Goal: Find specific page/section

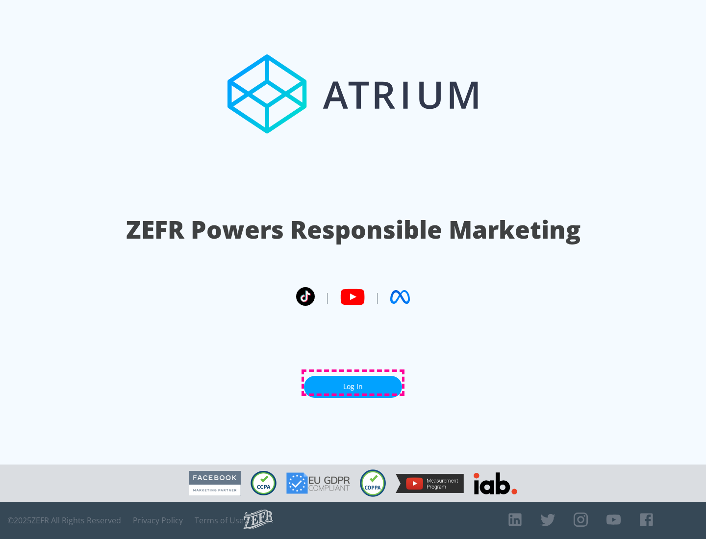
click at [353, 383] on link "Log In" at bounding box center [353, 387] width 98 height 22
